Goal: Task Accomplishment & Management: Manage account settings

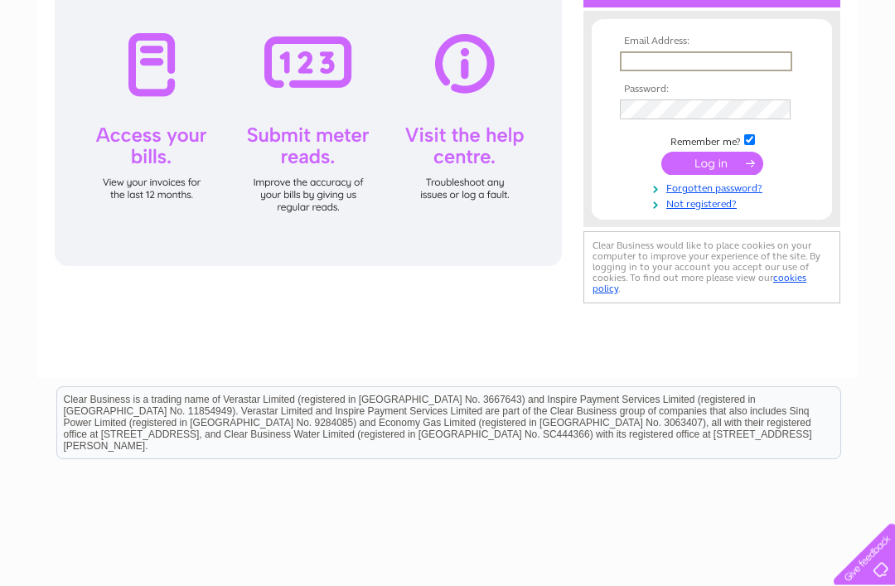
scroll to position [211, 0]
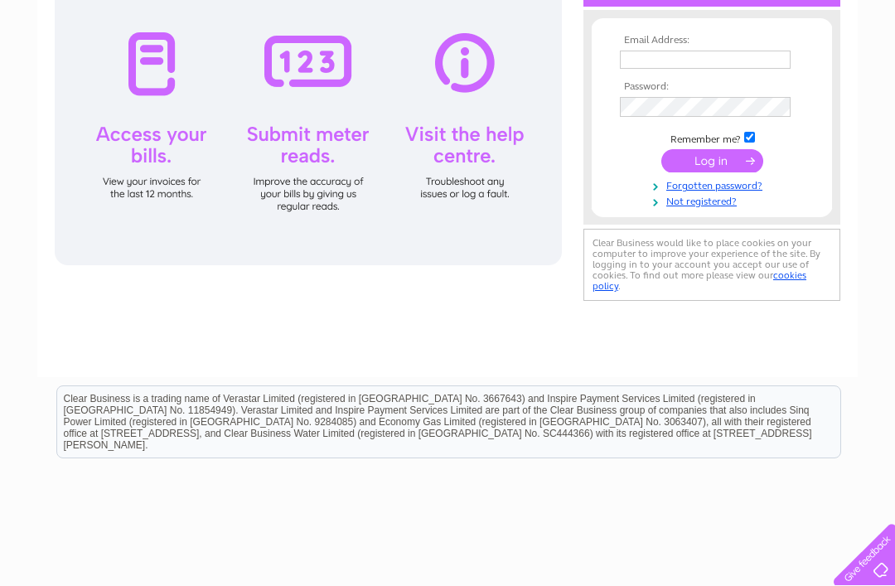
click at [649, 65] on input "text" at bounding box center [705, 60] width 171 height 18
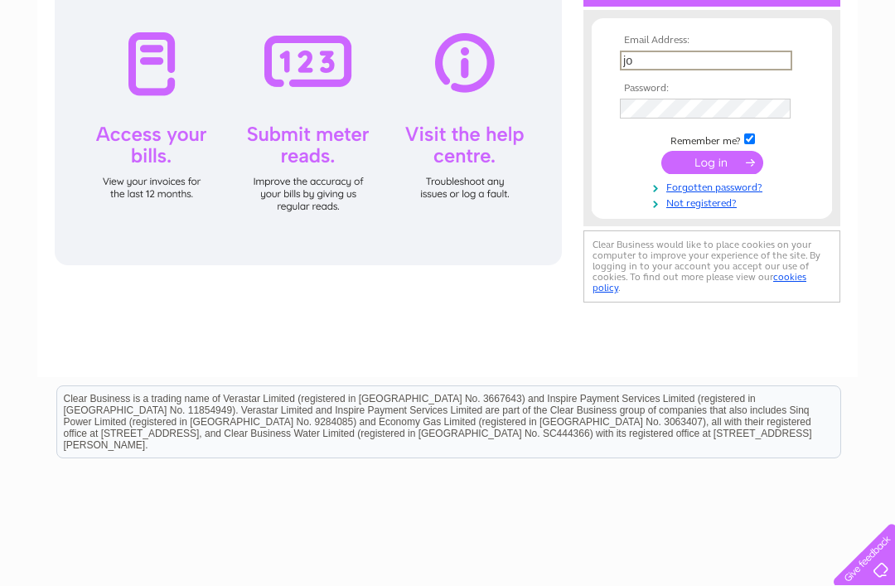
type input "johnadams47@hotmail.co.uk"
click at [714, 167] on input "submit" at bounding box center [713, 160] width 102 height 23
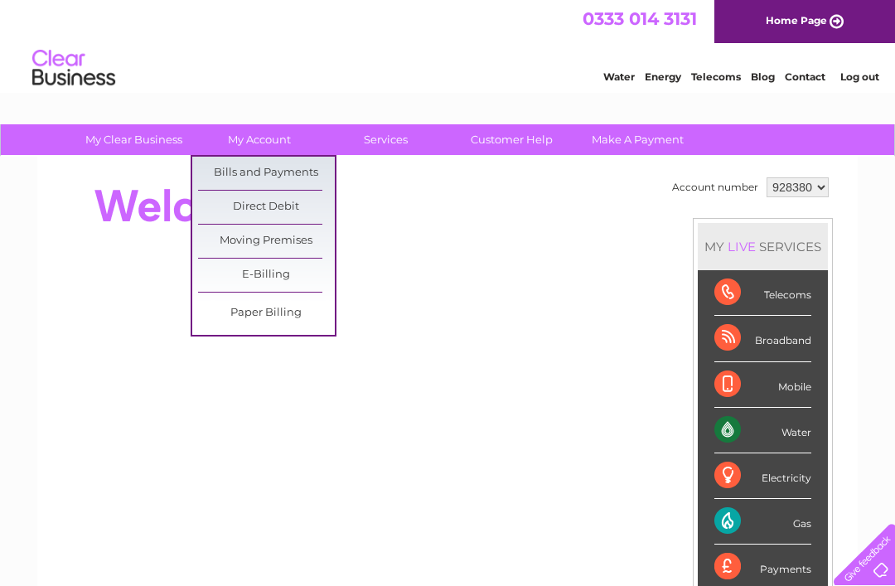
click at [293, 169] on link "Bills and Payments" at bounding box center [266, 173] width 137 height 33
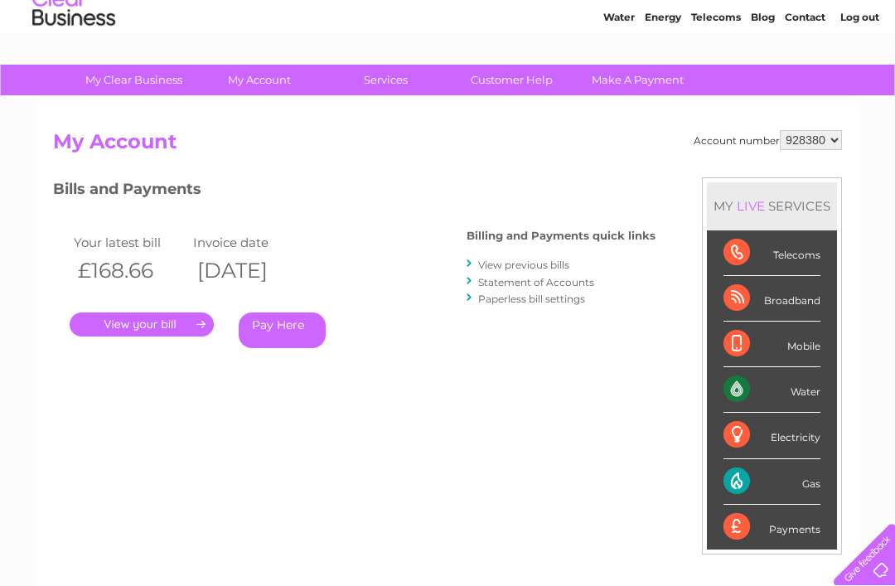
scroll to position [57, 0]
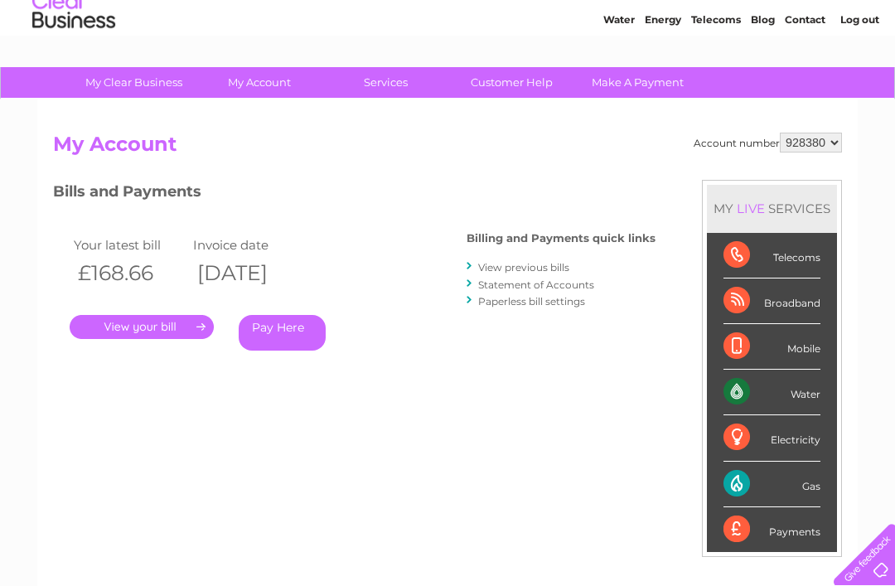
click at [184, 325] on link "." at bounding box center [142, 327] width 144 height 24
